Goal: Use online tool/utility: Utilize a website feature to perform a specific function

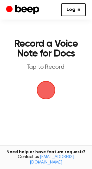
scroll to position [17, 0]
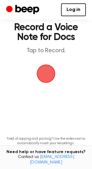
click at [47, 74] on span "button" at bounding box center [46, 74] width 22 height 22
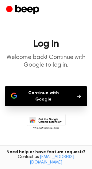
click at [33, 97] on button "Continue with Google" at bounding box center [46, 96] width 82 height 20
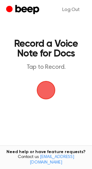
click at [47, 93] on span "button" at bounding box center [46, 91] width 20 height 20
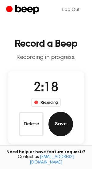
click at [61, 124] on button "Save" at bounding box center [60, 124] width 24 height 24
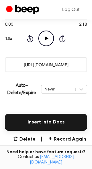
scroll to position [81, 0]
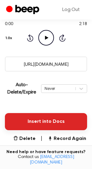
click at [44, 119] on button "Insert into Docs" at bounding box center [46, 121] width 82 height 17
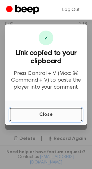
click at [44, 113] on button "Close" at bounding box center [46, 114] width 72 height 13
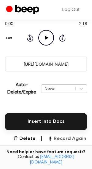
click at [58, 140] on button "Record Again" at bounding box center [66, 138] width 39 height 7
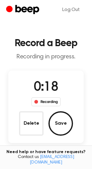
scroll to position [0, 0]
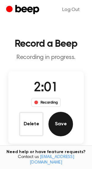
click at [60, 122] on button "Save" at bounding box center [60, 124] width 24 height 24
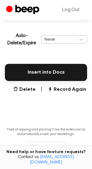
scroll to position [156, 0]
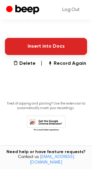
click at [55, 43] on button "Insert into Docs" at bounding box center [46, 46] width 82 height 17
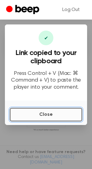
click at [40, 117] on button "Close" at bounding box center [46, 114] width 72 height 13
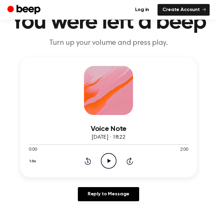
scroll to position [31, 0]
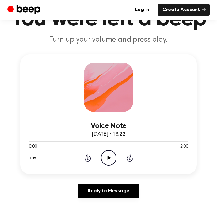
click at [107, 155] on icon "Play Audio" at bounding box center [109, 158] width 16 height 16
click at [129, 160] on icon at bounding box center [129, 157] width 6 height 7
click at [129, 157] on icon "Skip 5 seconds" at bounding box center [129, 158] width 7 height 8
click at [102, 141] on div at bounding box center [108, 141] width 159 height 1
click at [111, 139] on div at bounding box center [108, 140] width 159 height 5
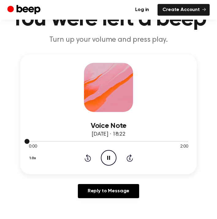
click at [111, 140] on div at bounding box center [108, 140] width 159 height 5
click at [111, 141] on div at bounding box center [108, 141] width 159 height 1
click at [128, 156] on icon at bounding box center [129, 157] width 6 height 7
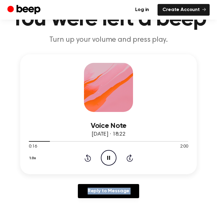
click at [128, 156] on icon at bounding box center [129, 157] width 6 height 7
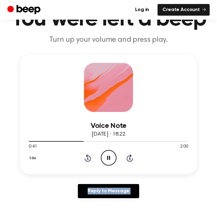
click at [128, 156] on icon at bounding box center [129, 157] width 6 height 7
click at [109, 160] on icon "Pause Audio" at bounding box center [109, 158] width 16 height 16
click at [109, 160] on icon "Play Audio" at bounding box center [109, 158] width 16 height 16
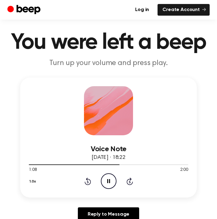
scroll to position [0, 0]
